Goal: Task Accomplishment & Management: Manage account settings

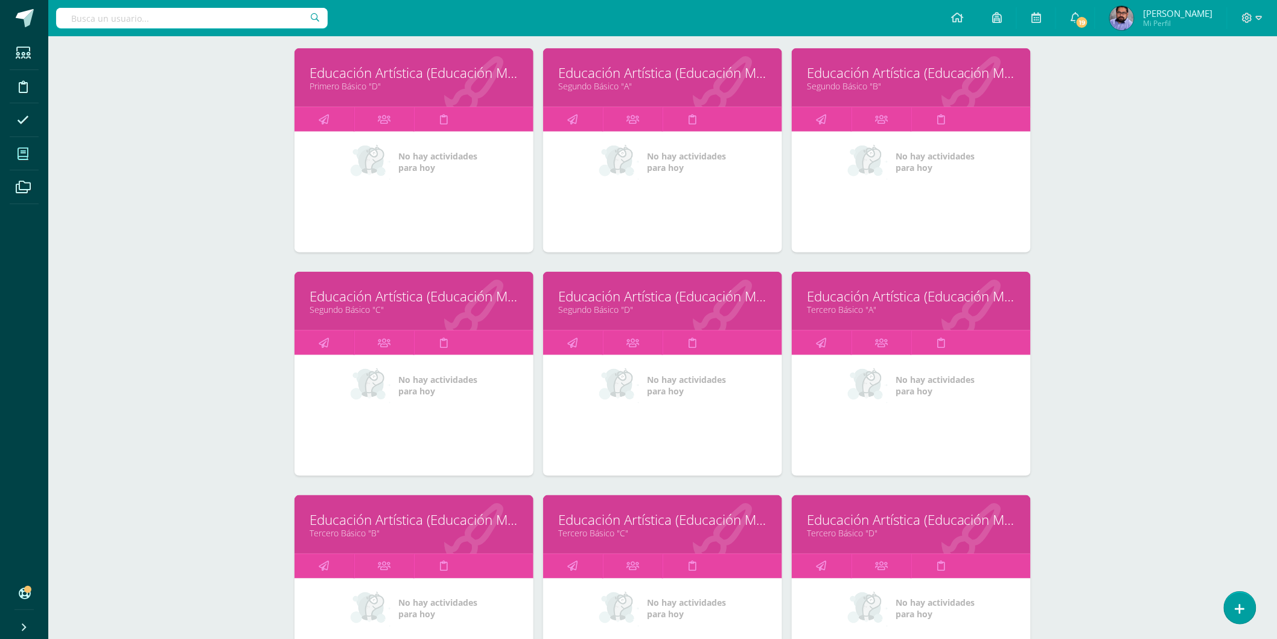
scroll to position [654, 0]
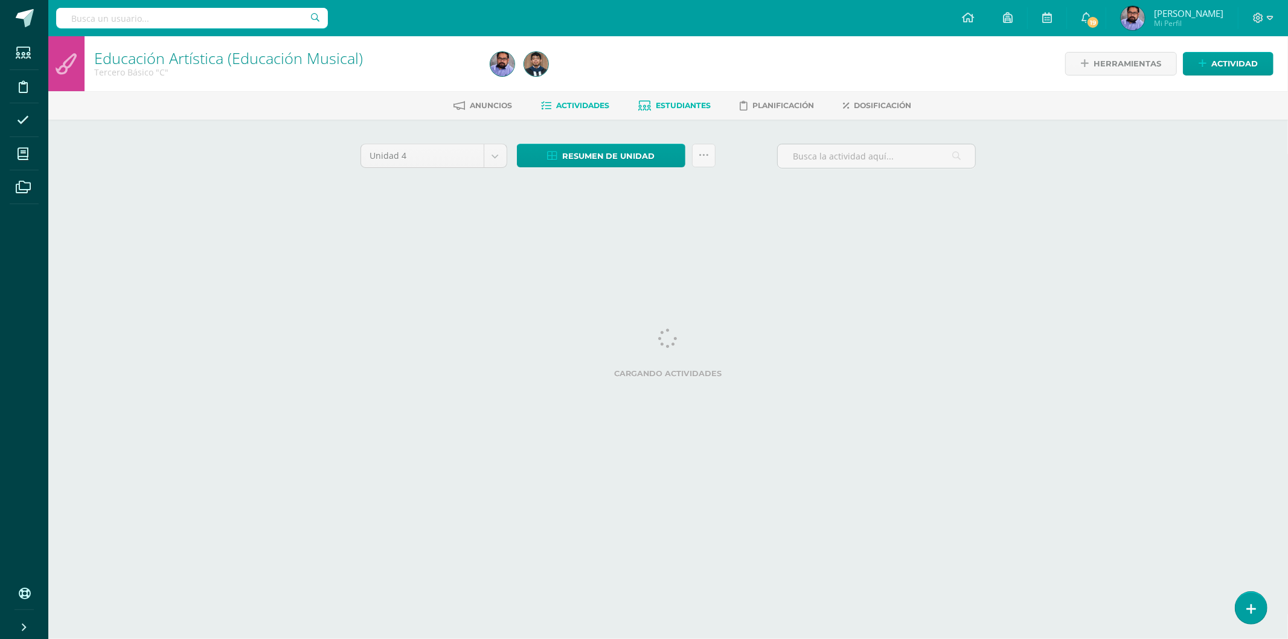
click at [667, 101] on span "Estudiantes" at bounding box center [683, 105] width 55 height 9
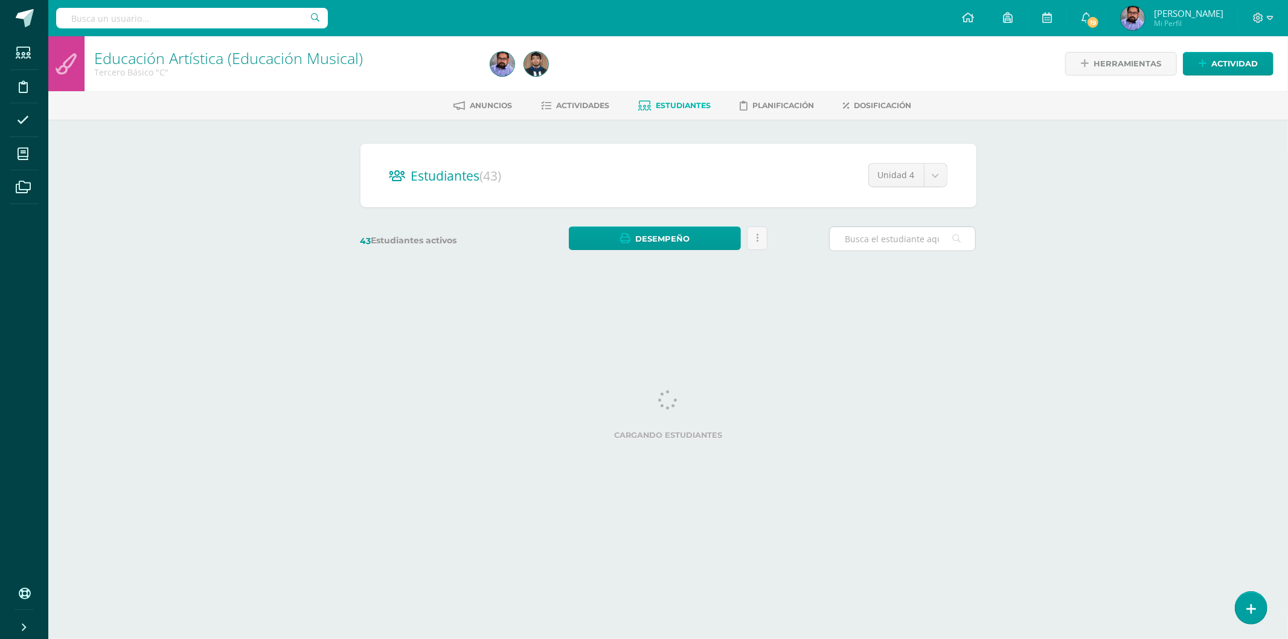
click at [931, 241] on input "text" at bounding box center [901, 239] width 145 height 24
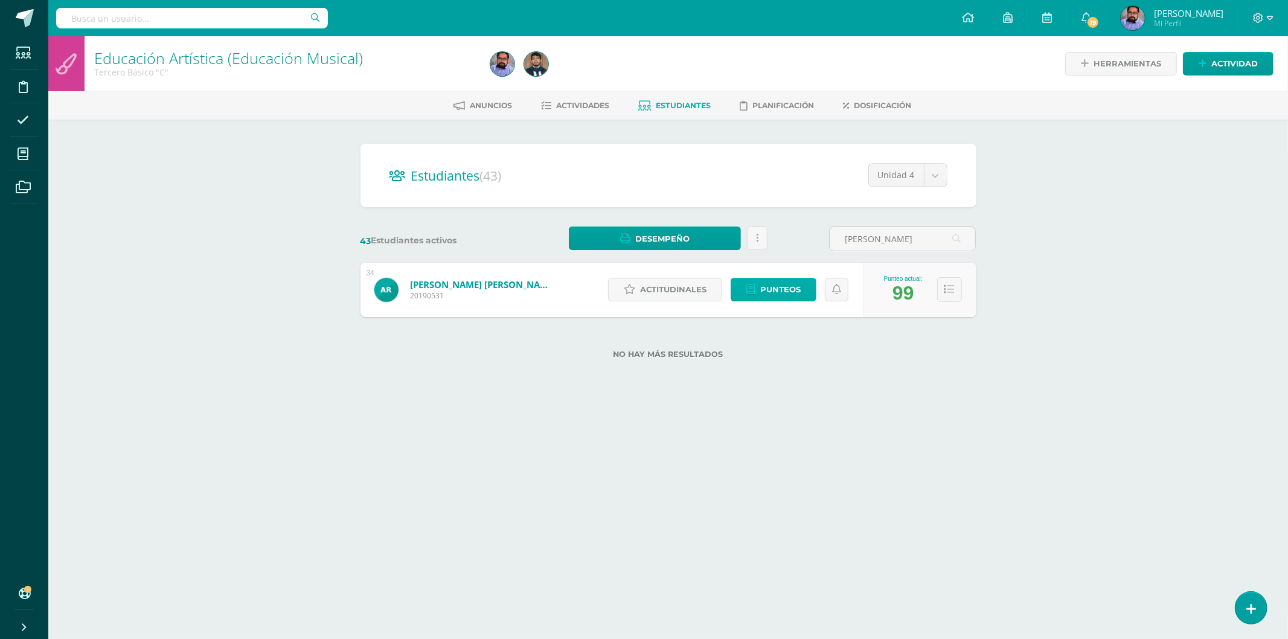
type input "arleth"
click at [765, 287] on span "Punteos" at bounding box center [780, 289] width 40 height 22
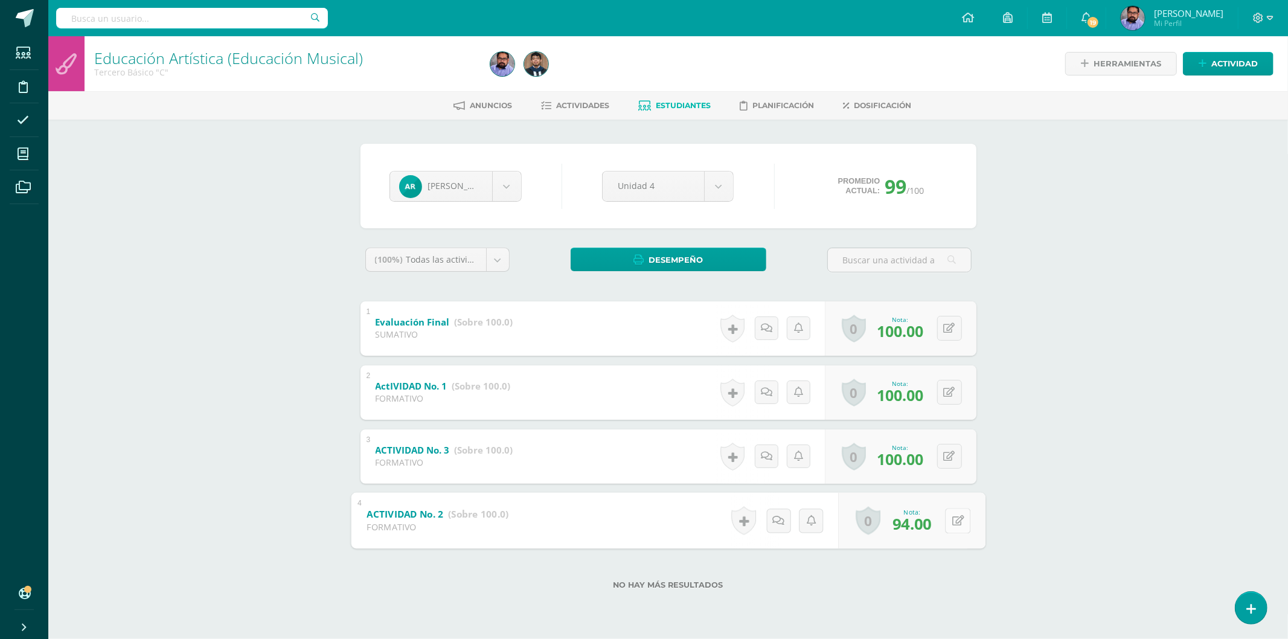
click at [951, 520] on icon at bounding box center [957, 520] width 12 height 10
type input "100"
drag, startPoint x: 521, startPoint y: 185, endPoint x: 510, endPoint y: 185, distance: 11.5
click at [516, 185] on div "Arleth Rodríguez" at bounding box center [455, 186] width 132 height 31
click at [508, 196] on body "Estudiantes Disciplina Asistencia Mis cursos Archivos Soporte Ayuda Reportar un…" at bounding box center [644, 314] width 1288 height 628
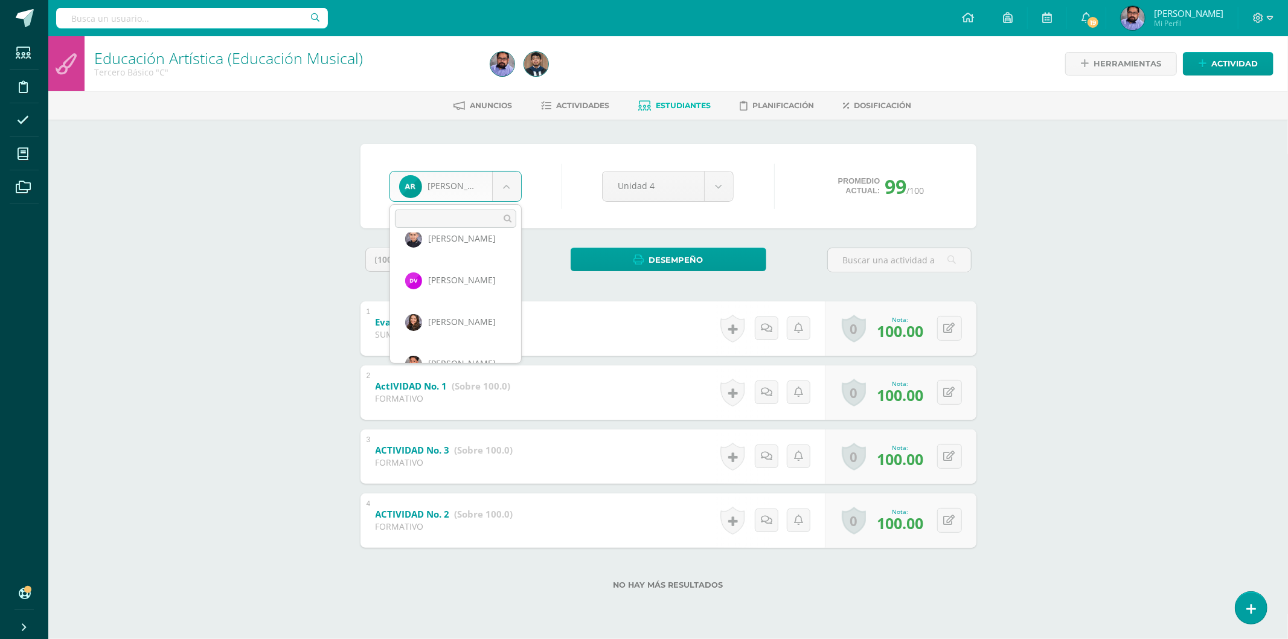
scroll to position [1670, 0]
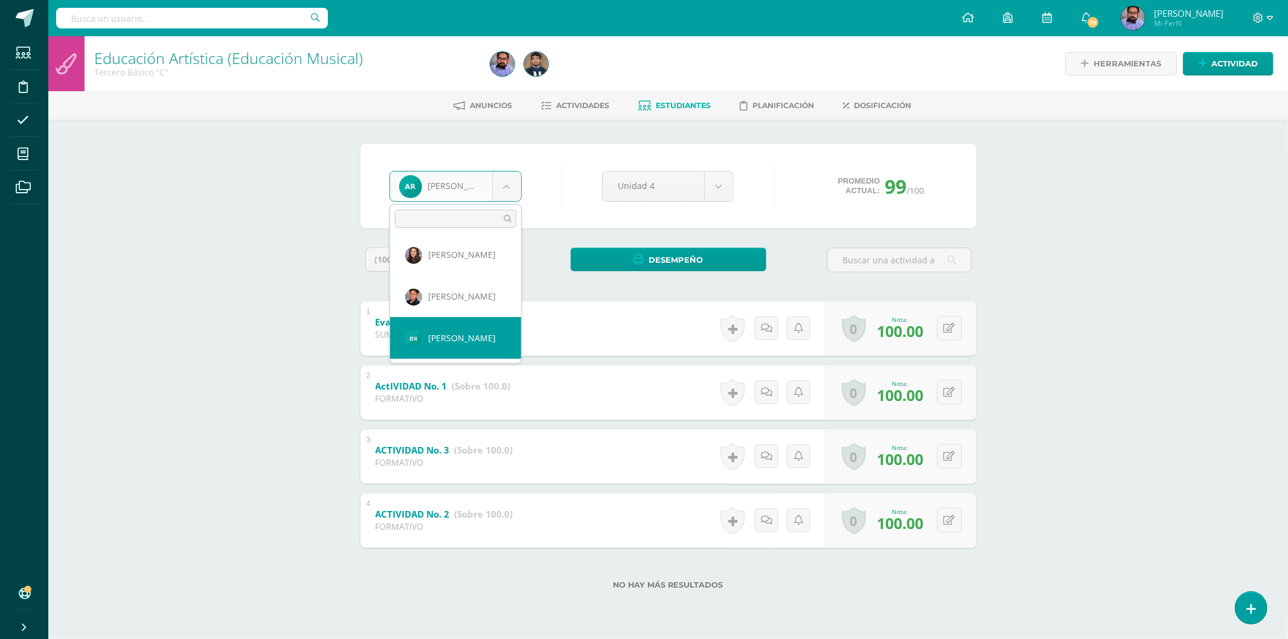
select select "3035"
click at [490, 187] on body "Estudiantes Disciplina Asistencia Mis cursos Archivos Soporte Ayuda Reportar un…" at bounding box center [644, 314] width 1288 height 628
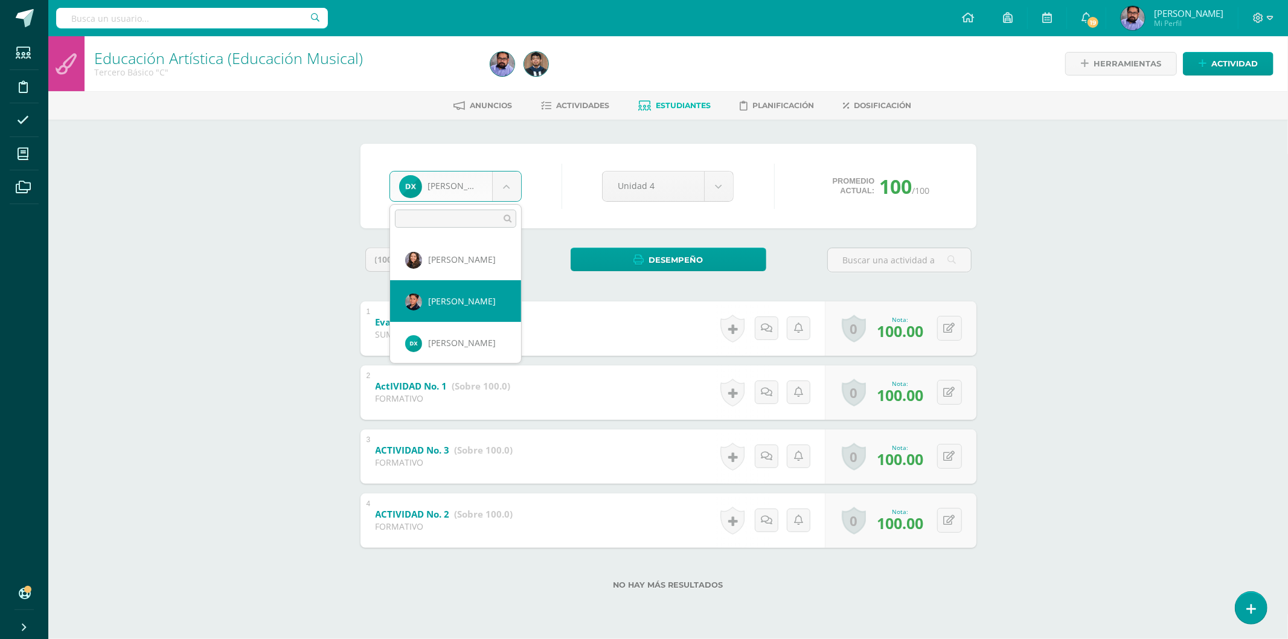
select select "3034"
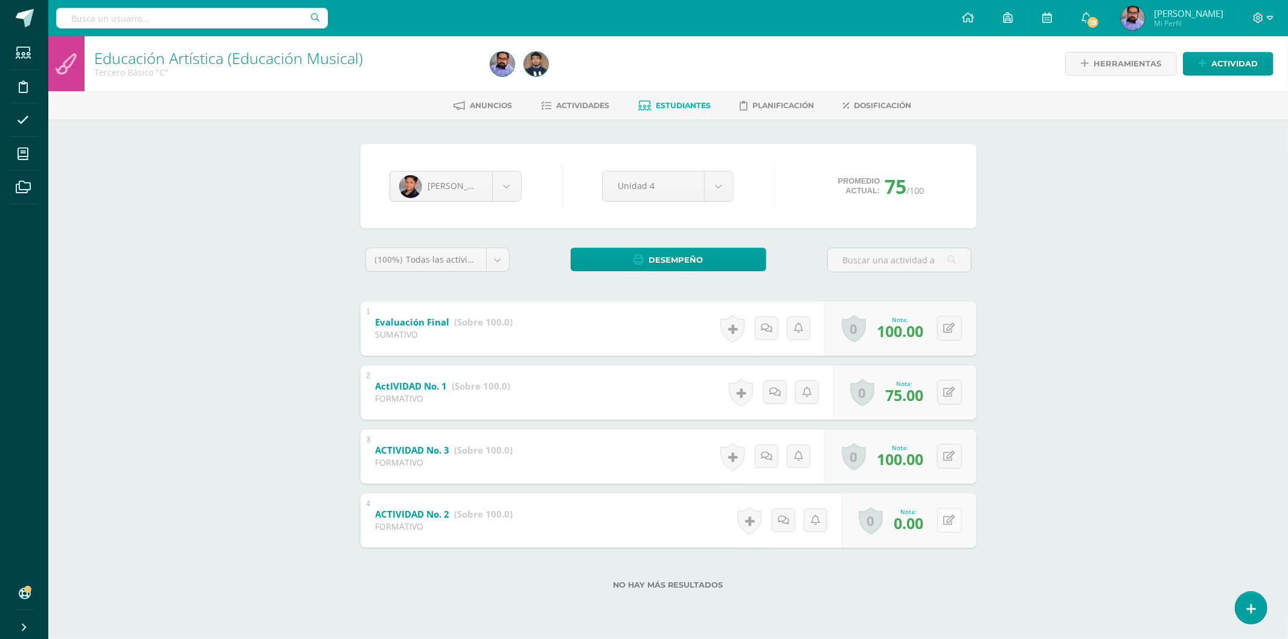
click at [958, 517] on button at bounding box center [949, 520] width 25 height 25
type input "100"
click at [503, 180] on body "Estudiantes Disciplina Asistencia Mis cursos Archivos Soporte Ayuda Reportar un…" at bounding box center [644, 314] width 1288 height 628
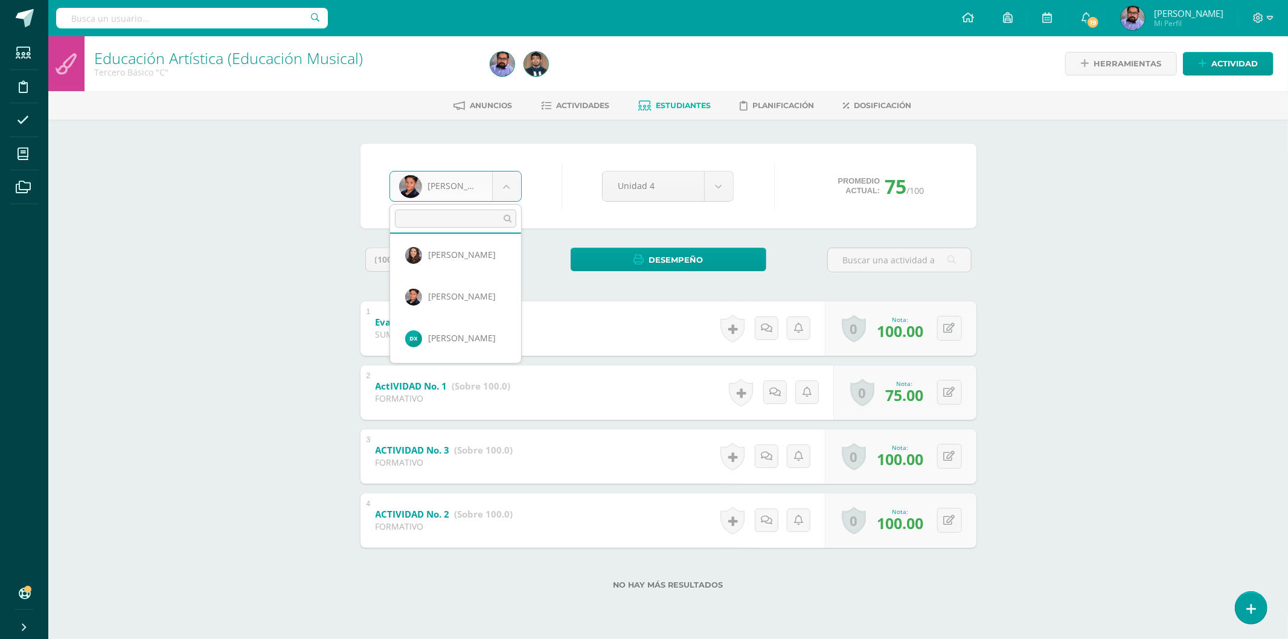
scroll to position [1629, 0]
select select "3033"
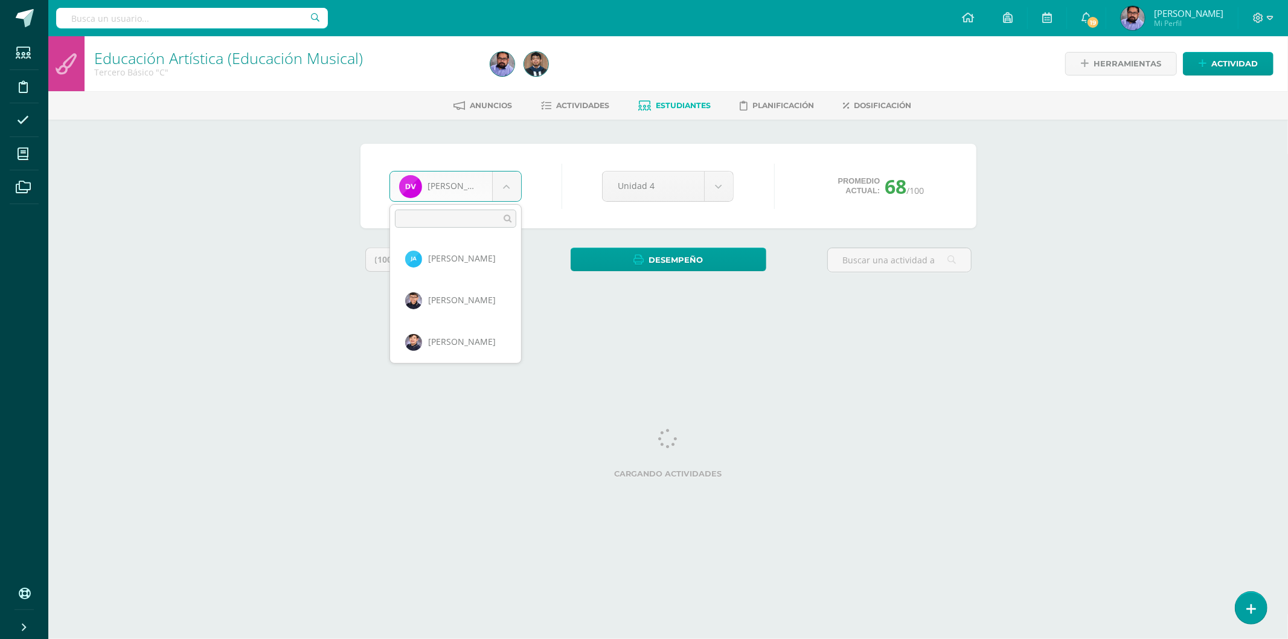
click at [507, 183] on body "Estudiantes Disciplina Asistencia Mis cursos Archivos Soporte Ayuda Reportar un…" at bounding box center [644, 162] width 1288 height 325
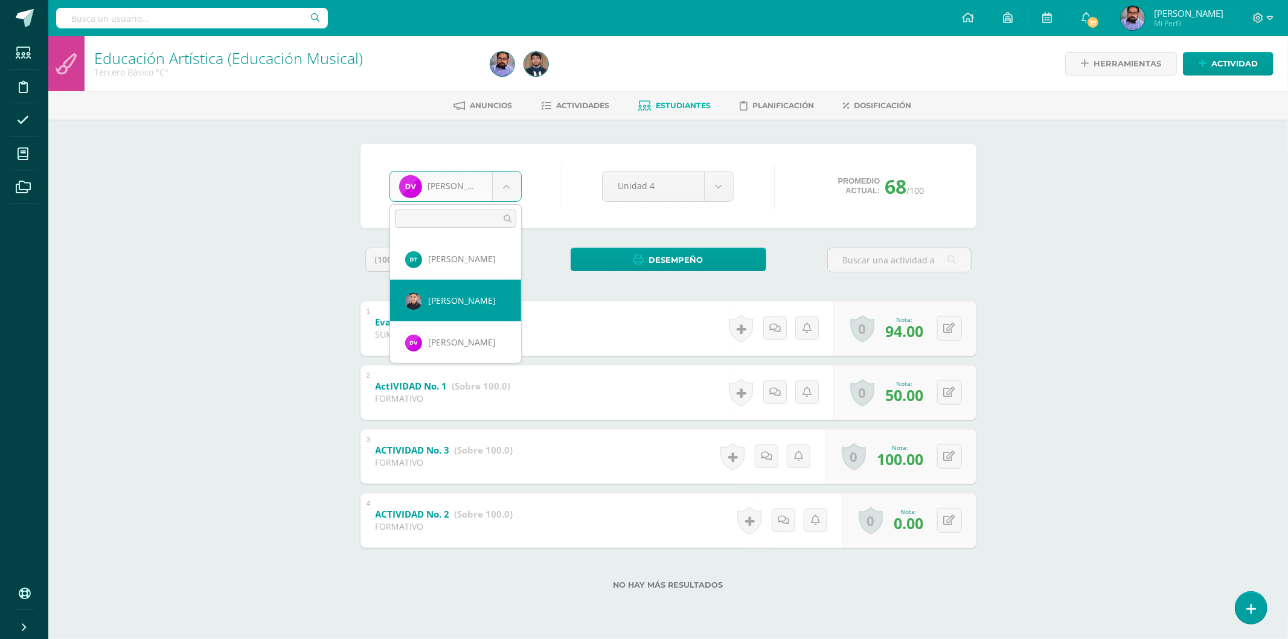
select select "2998"
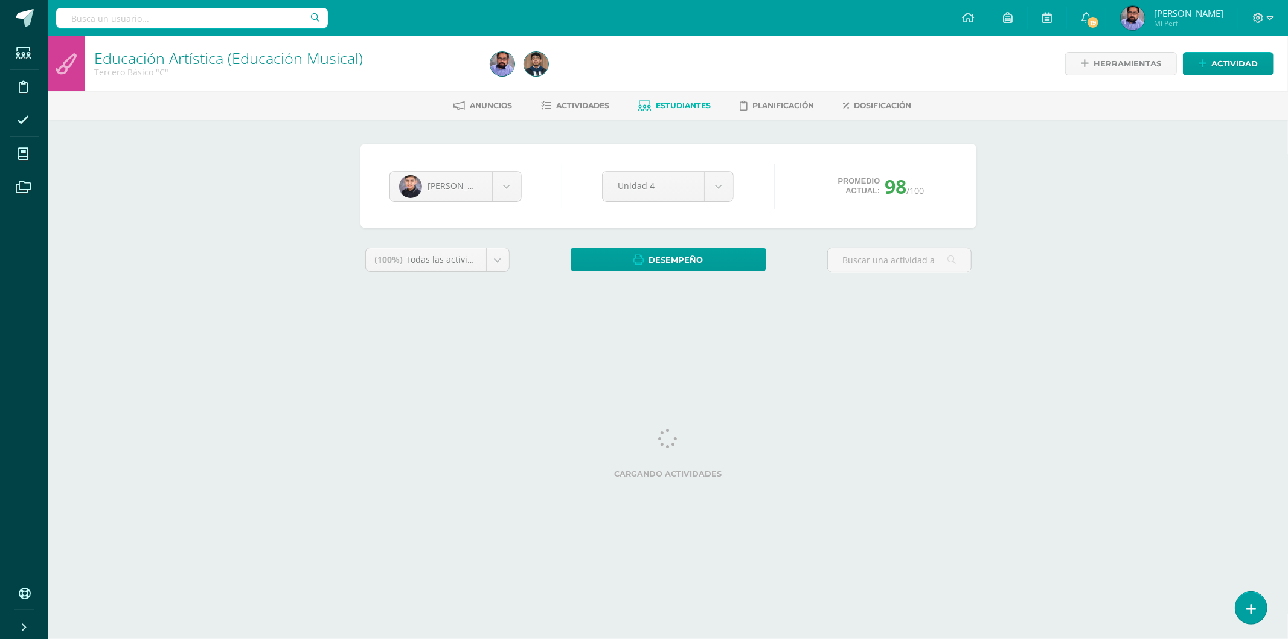
click at [957, 325] on html "Estudiantes Disciplina Asistencia Mis cursos Archivos Soporte Ayuda Reportar un…" at bounding box center [644, 162] width 1288 height 325
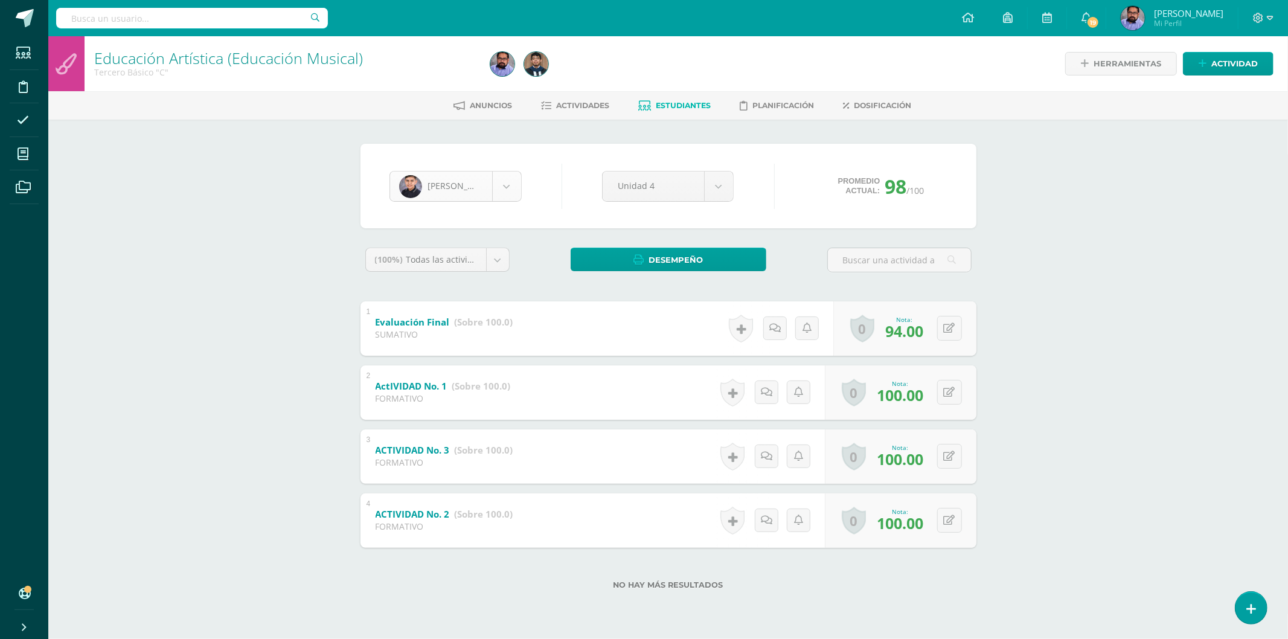
scroll to position [1498, 0]
click at [507, 179] on body "Estudiantes Disciplina Asistencia Mis cursos Archivos Soporte Ayuda Reportar un…" at bounding box center [644, 314] width 1288 height 628
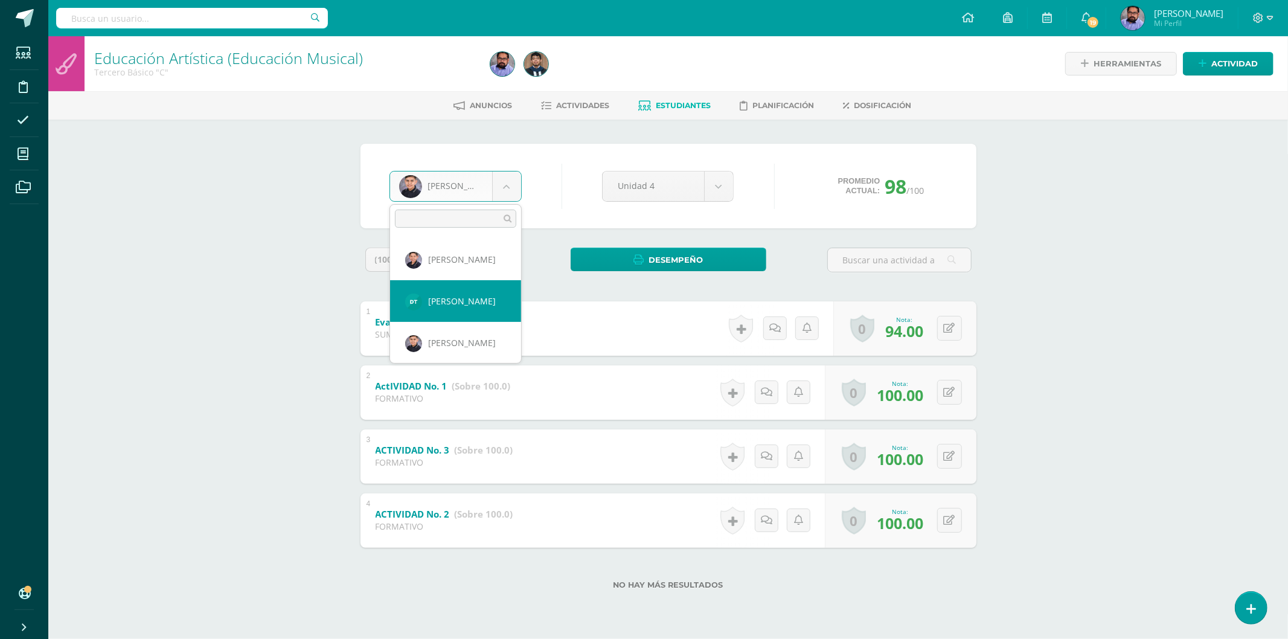
select select "2924"
click at [500, 182] on body "Estudiantes Disciplina Asistencia Mis cursos Archivos Soporte Ayuda Reportar un…" at bounding box center [644, 314] width 1288 height 628
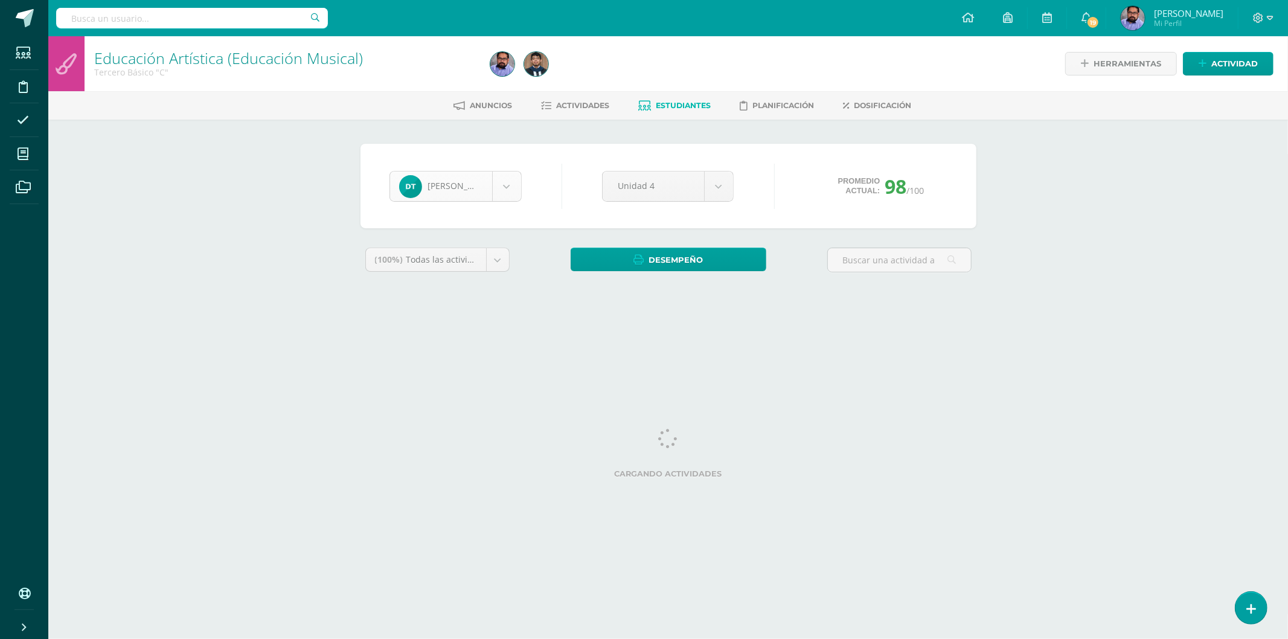
click at [518, 181] on body "Estudiantes Disciplina Asistencia Mis cursos Archivos Soporte Ayuda Reportar un…" at bounding box center [644, 162] width 1288 height 325
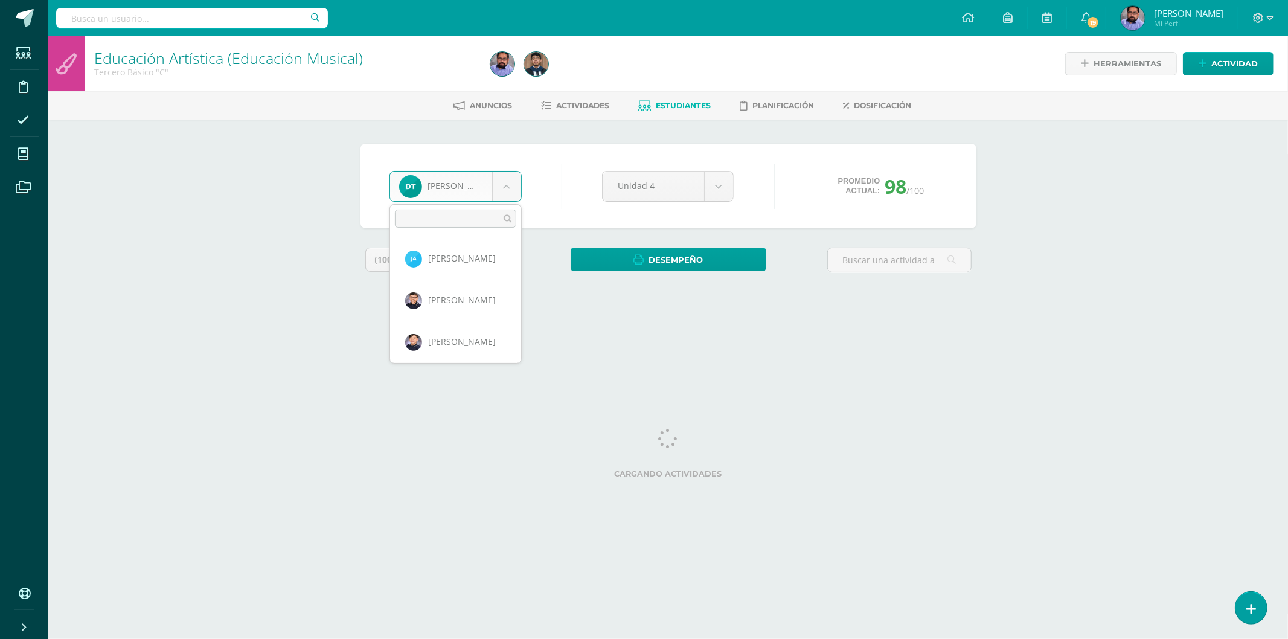
scroll to position [1457, 0]
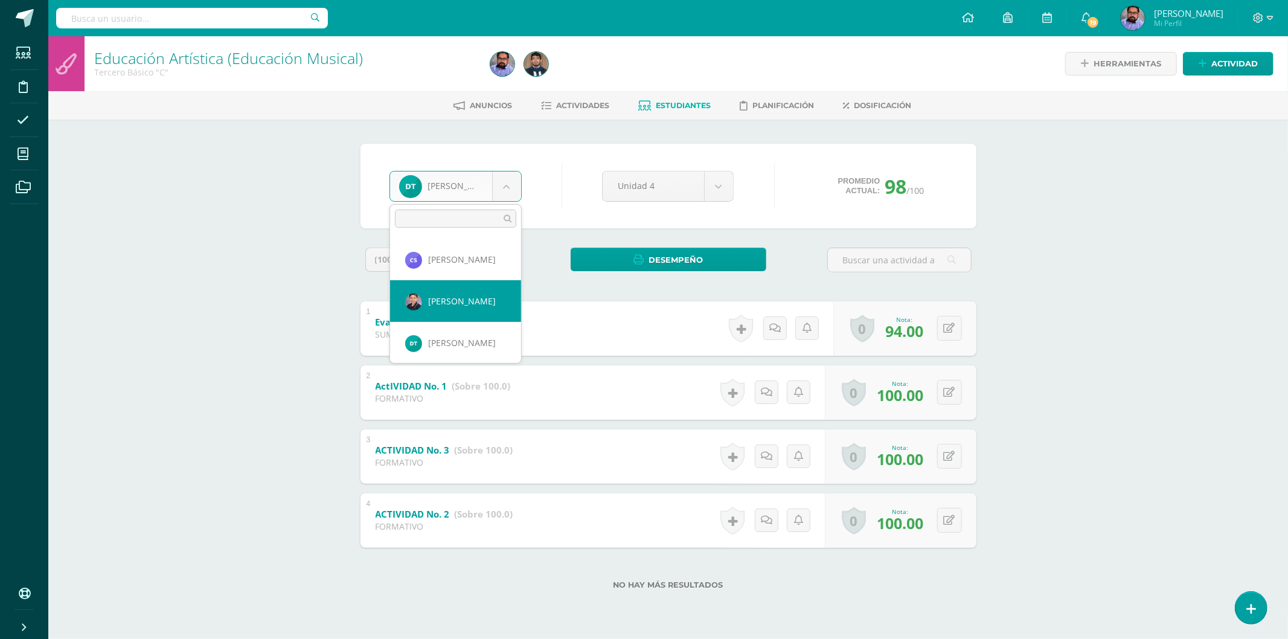
select select "2997"
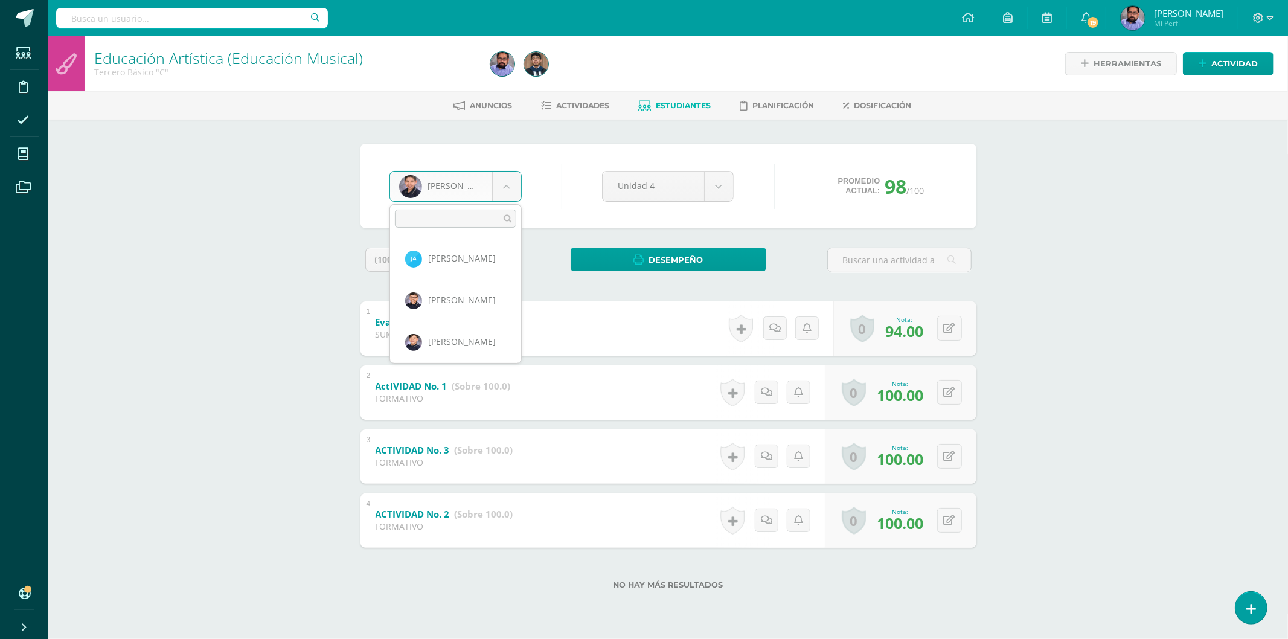
click at [519, 181] on body "Estudiantes Disciplina Asistencia Mis cursos Archivos Soporte Ayuda Reportar un…" at bounding box center [644, 314] width 1288 height 628
select select "5793"
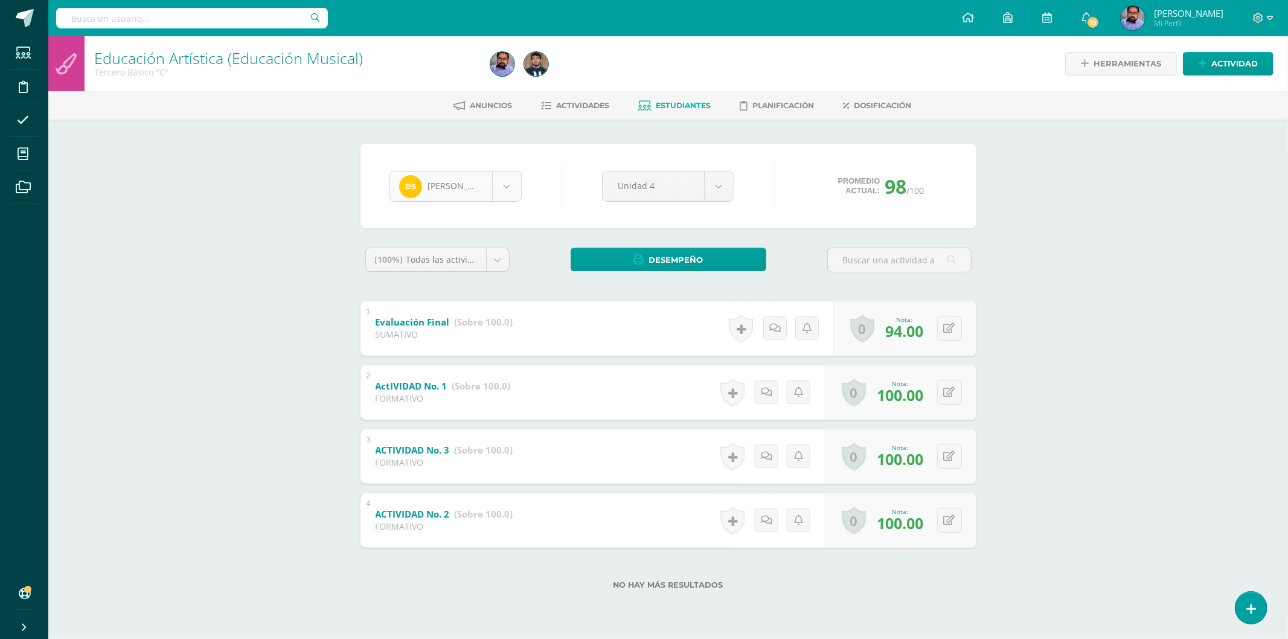
click at [507, 192] on body "Estudiantes Disciplina Asistencia Mis cursos Archivos Soporte Ayuda Reportar un…" at bounding box center [644, 314] width 1288 height 628
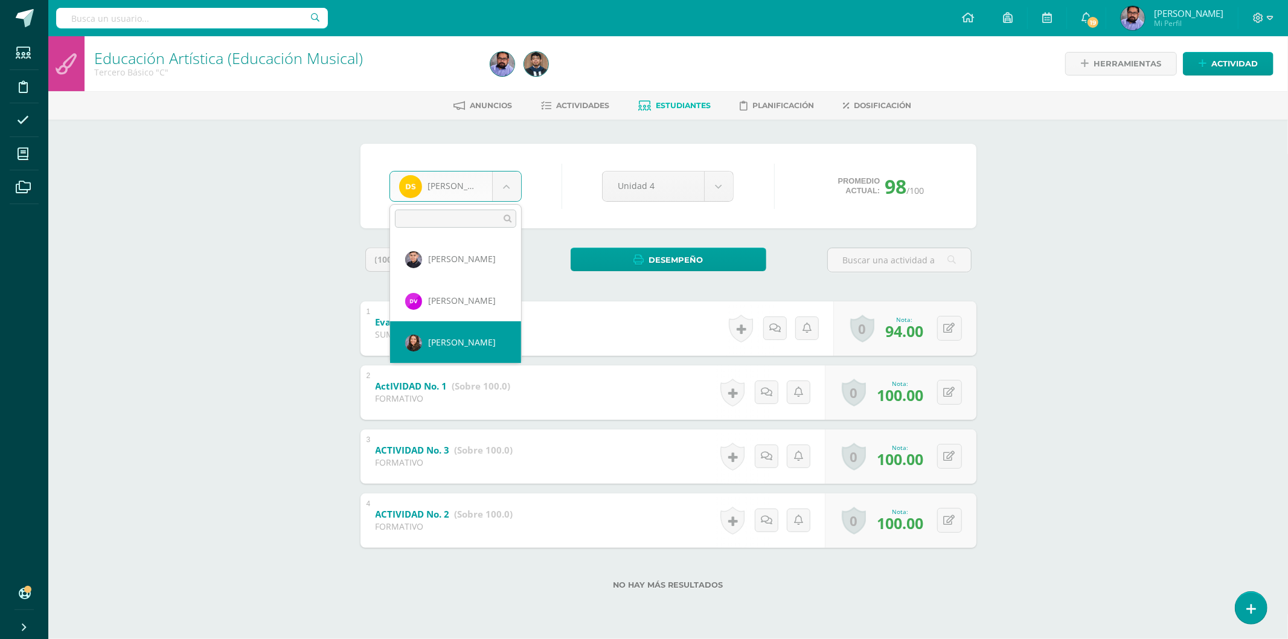
scroll to position [1624, 0]
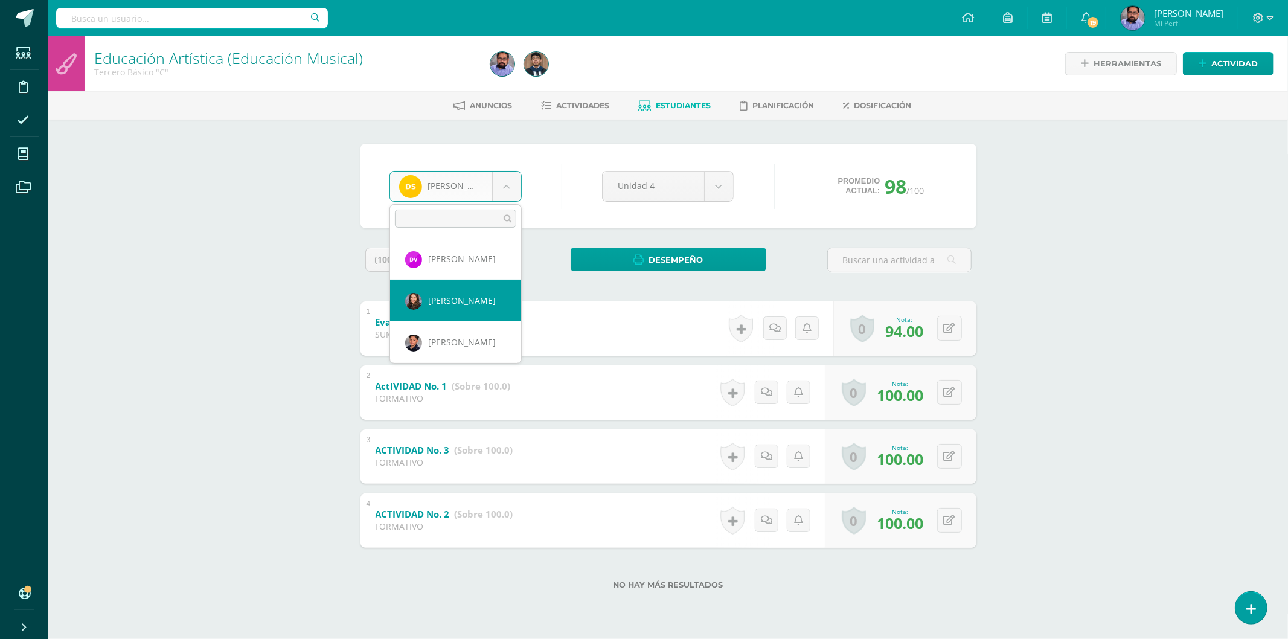
select select "2963"
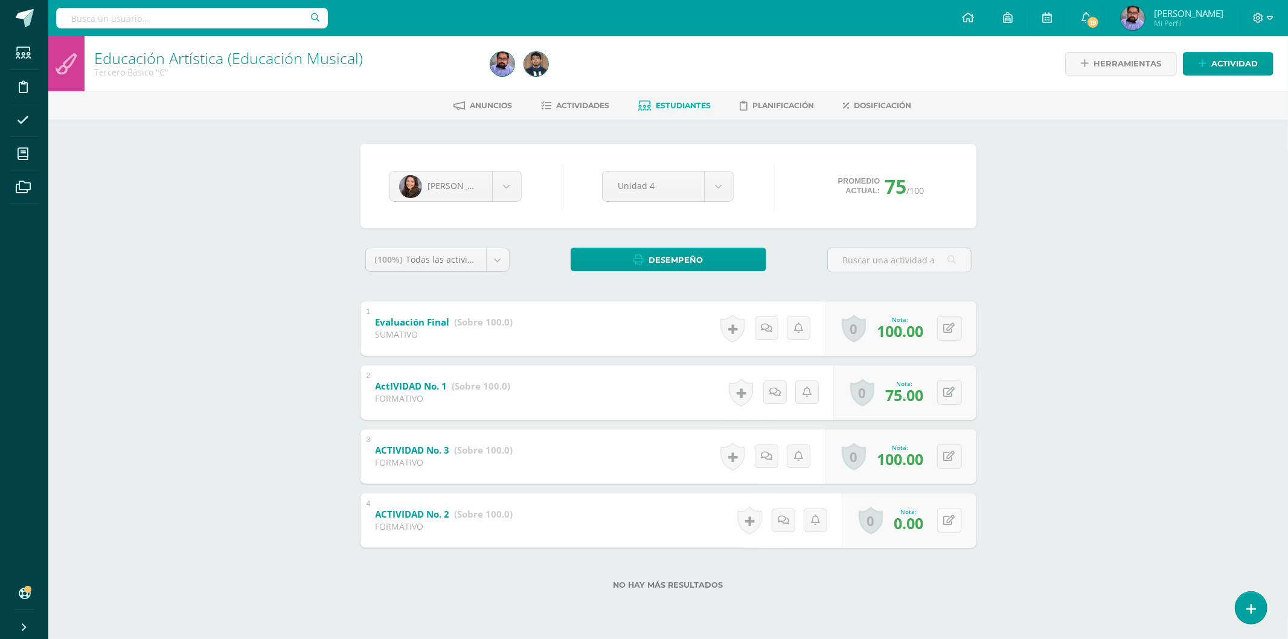
click at [948, 519] on button at bounding box center [949, 520] width 25 height 25
type input "50"
click at [1110, 226] on div "Educación Artística (Educación Musical) Tercero Básico "C" Herramientas Detalle…" at bounding box center [667, 332] width 1239 height 592
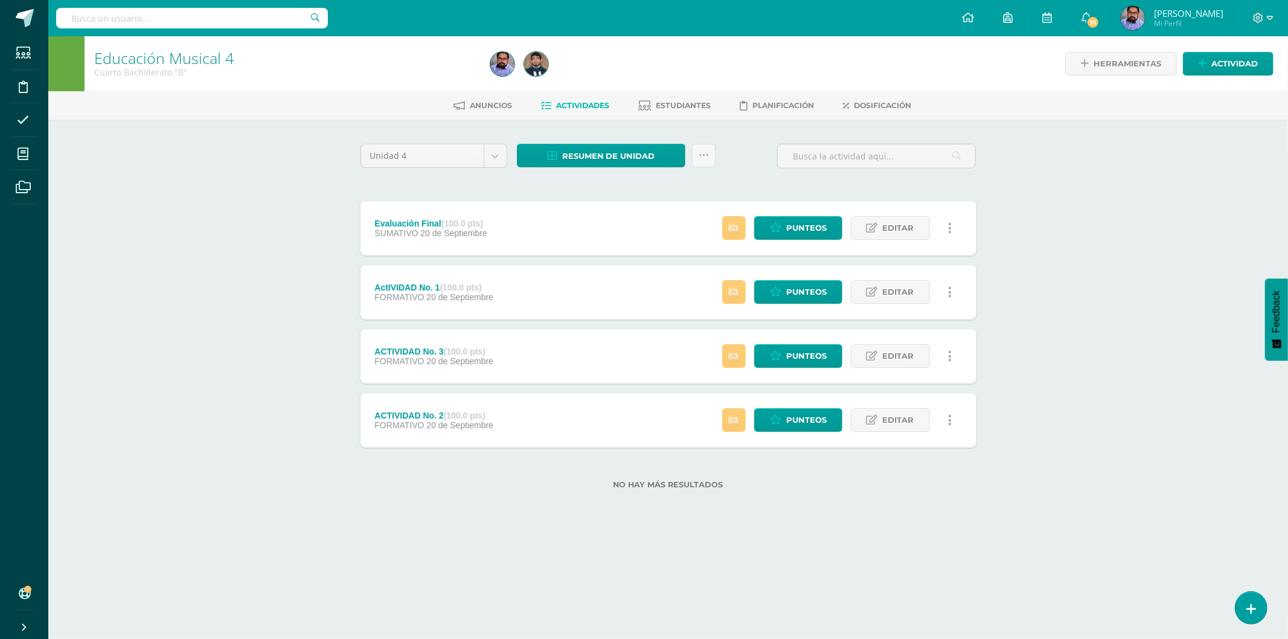
scroll to position [654, 0]
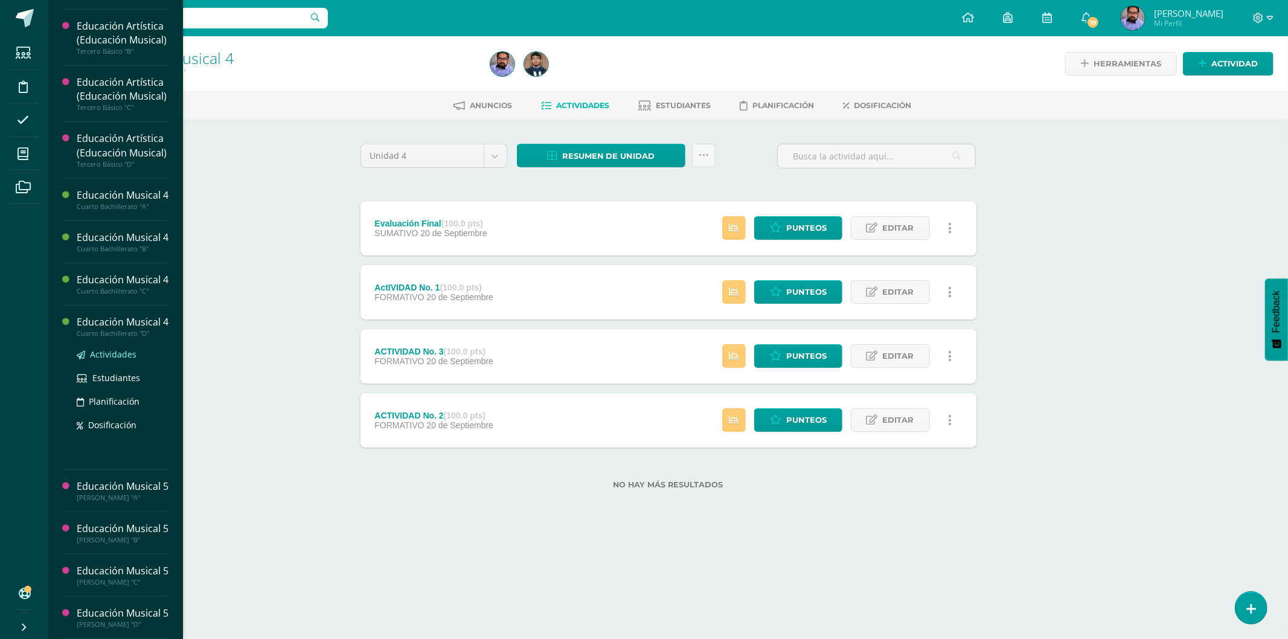
click at [115, 360] on span "Actividades" at bounding box center [113, 353] width 46 height 11
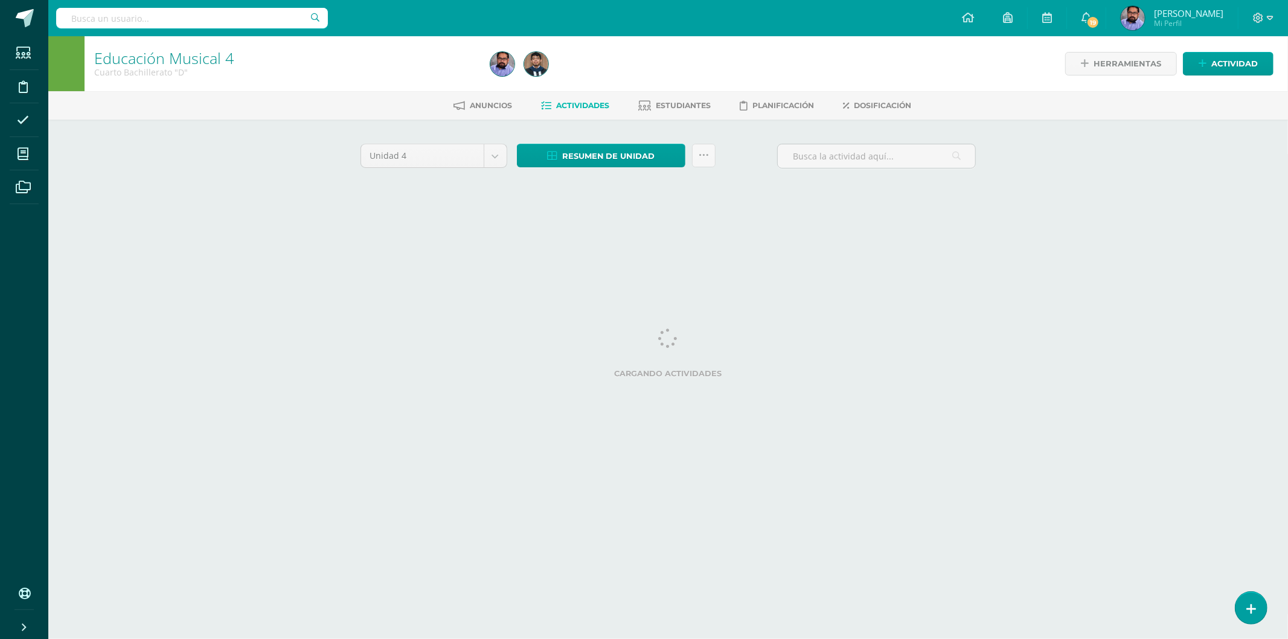
click at [590, 140] on div "Unidad 4 Unidad 1 Unidad 2 Unidad 3 Unidad 4 Resumen de unidad Descargar como H…" at bounding box center [668, 173] width 664 height 106
click at [593, 148] on span "Resumen de unidad" at bounding box center [608, 156] width 93 height 22
click at [613, 75] on link "Descargar como HTML" at bounding box center [601, 75] width 129 height 19
